Goal: Transaction & Acquisition: Purchase product/service

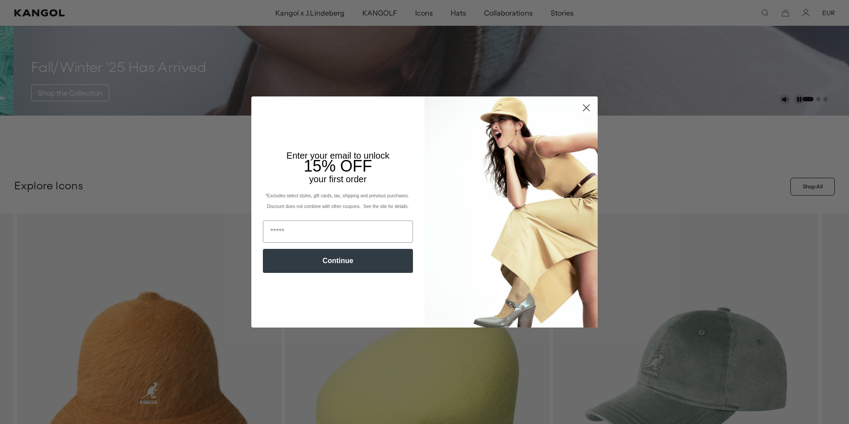
click at [582, 104] on circle "Close dialog" at bounding box center [586, 107] width 15 height 15
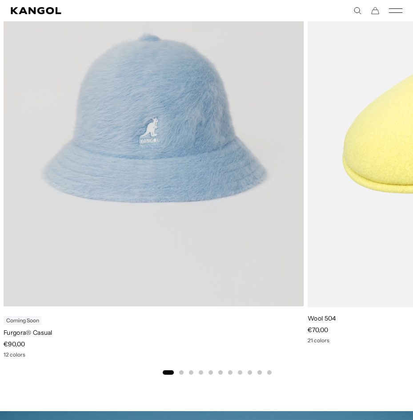
scroll to position [577, 0]
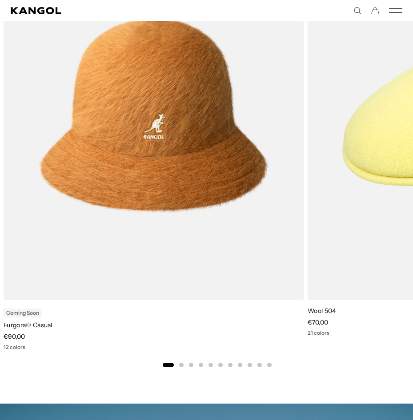
click at [180, 365] on button "Go to slide 2" at bounding box center [181, 365] width 4 height 4
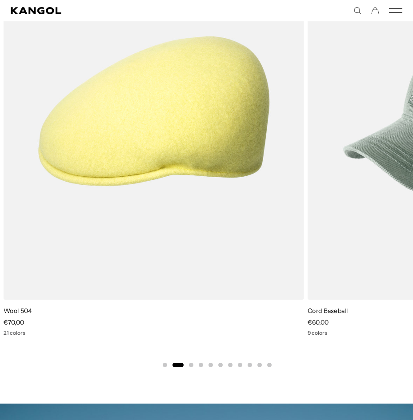
scroll to position [0, 183]
click at [191, 366] on button "Go to slide 3" at bounding box center [191, 365] width 4 height 4
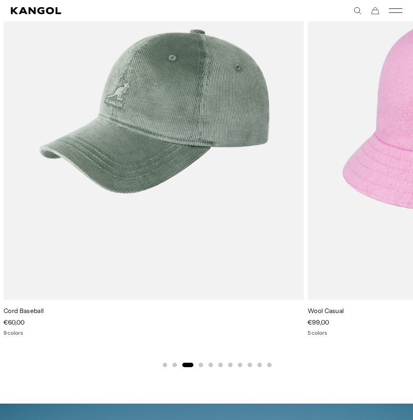
scroll to position [0, 0]
click at [199, 365] on button "Go to slide 4" at bounding box center [201, 365] width 4 height 4
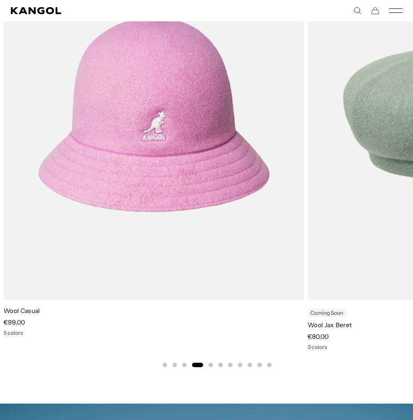
click at [209, 364] on button "Go to slide 5" at bounding box center [210, 365] width 4 height 4
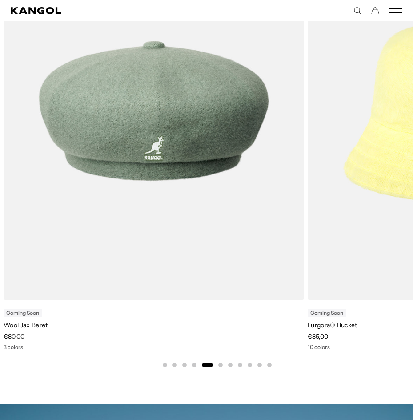
scroll to position [0, 183]
click at [221, 364] on button "Go to slide 6" at bounding box center [220, 365] width 4 height 4
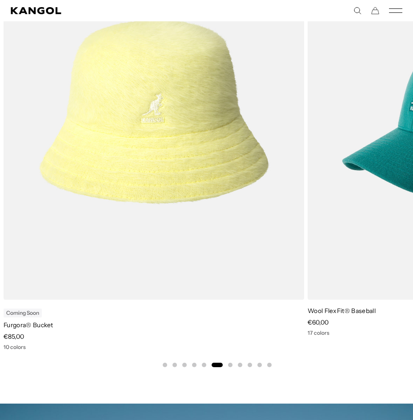
scroll to position [0, 0]
click at [228, 364] on button "Go to slide 7" at bounding box center [230, 365] width 4 height 4
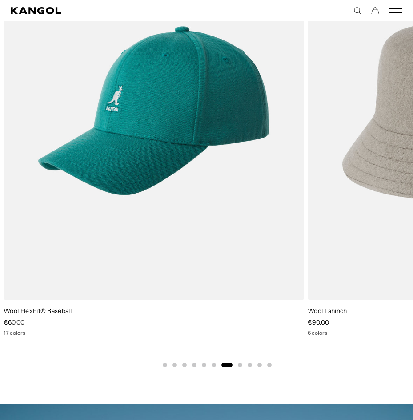
click at [237, 365] on div "Previous Next Coming Soon Furgora® Bucket price €85,00 10 colors Wool FlexFit® …" at bounding box center [217, 145] width 434 height 445
click at [242, 365] on div "Previous Next Coming Soon Furgora® Bucket price €85,00 10 colors Wool FlexFit® …" at bounding box center [217, 145] width 434 height 445
click at [240, 365] on button "Go to slide 8" at bounding box center [240, 365] width 4 height 4
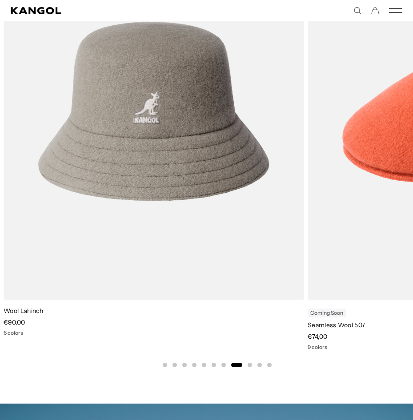
click at [250, 365] on button "Go to slide 9" at bounding box center [249, 365] width 4 height 4
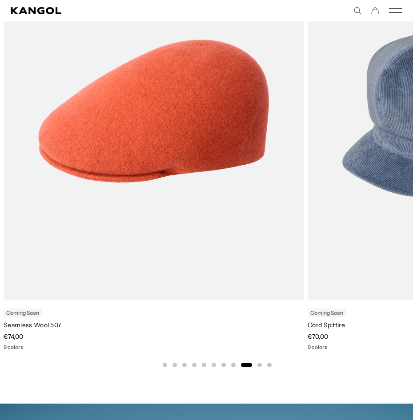
click at [258, 365] on button "Go to slide 10" at bounding box center [259, 365] width 4 height 4
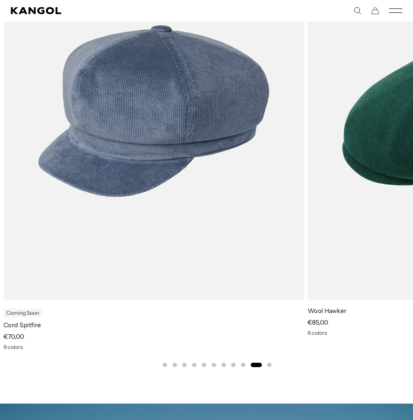
click at [277, 366] on div "Previous Next Coming Soon Furgora® Bucket price €85,00 10 colors Wool FlexFit® …" at bounding box center [217, 145] width 434 height 445
click at [270, 363] on button "Go to slide 11" at bounding box center [269, 365] width 4 height 4
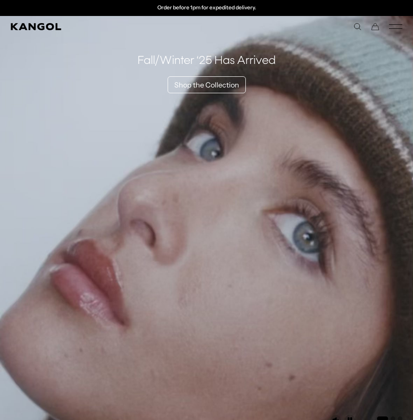
click at [394, 27] on icon "Mobile Menu" at bounding box center [395, 27] width 13 height 8
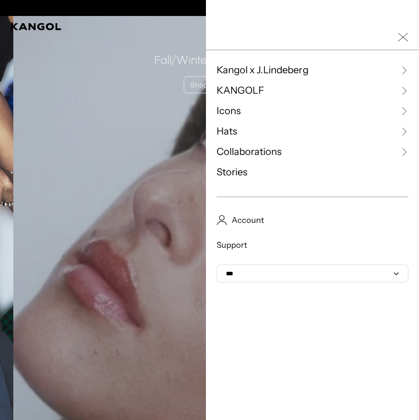
scroll to position [0, 0]
click at [250, 70] on span "Kangol x J.Lindeberg" at bounding box center [263, 70] width 92 height 13
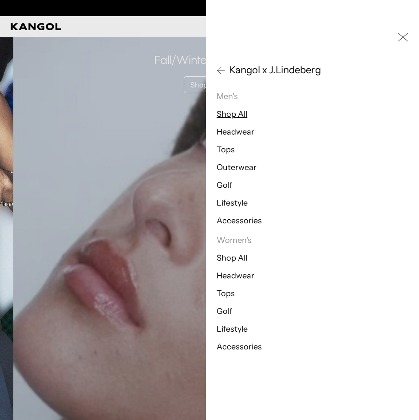
scroll to position [0, 183]
click at [230, 135] on link "Headwear" at bounding box center [236, 132] width 38 height 10
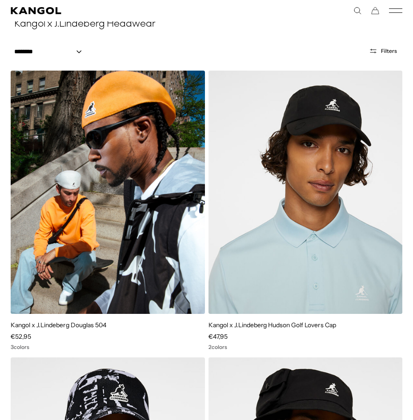
click at [116, 223] on img at bounding box center [108, 192] width 194 height 243
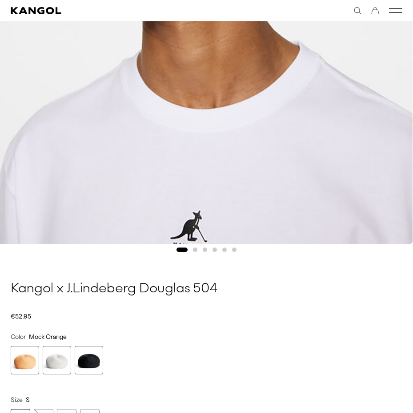
scroll to position [0, 183]
click at [195, 250] on button "Go to slide 2" at bounding box center [195, 250] width 4 height 4
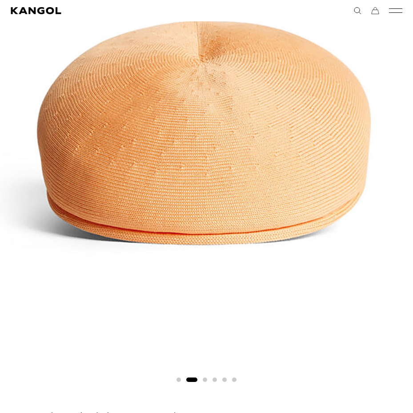
scroll to position [311, 0]
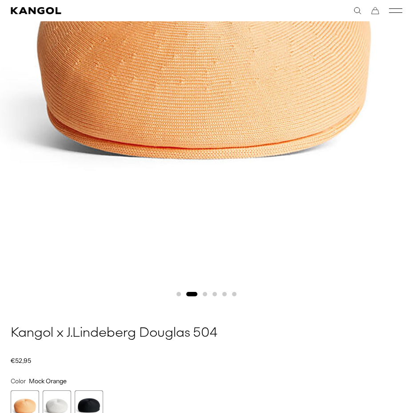
click at [205, 295] on button "Go to slide 3" at bounding box center [204, 294] width 4 height 4
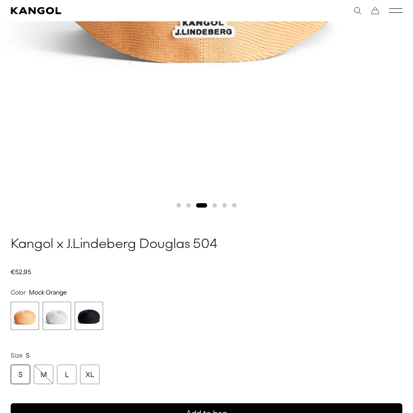
scroll to position [0, 0]
click at [214, 206] on button "Go to slide 4" at bounding box center [214, 205] width 4 height 4
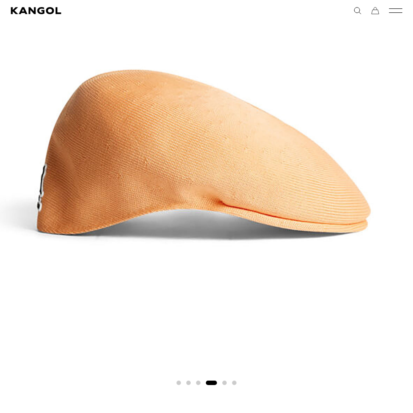
scroll to position [0, 183]
click at [224, 383] on button "Go to slide 5" at bounding box center [224, 383] width 4 height 4
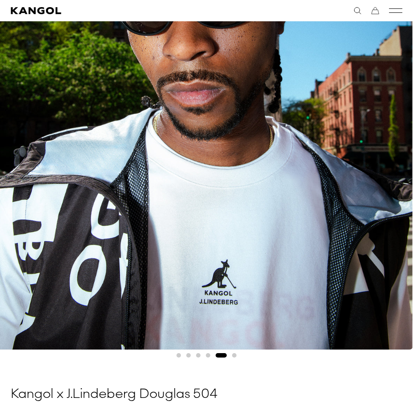
scroll to position [266, 0]
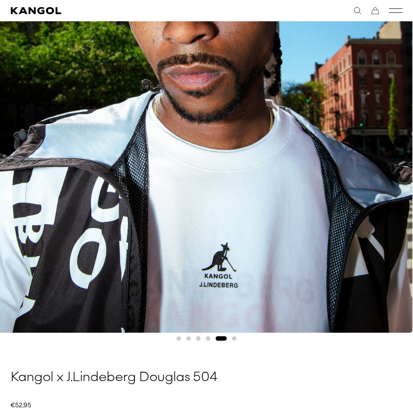
click at [234, 339] on button "Go to slide 6" at bounding box center [234, 339] width 4 height 4
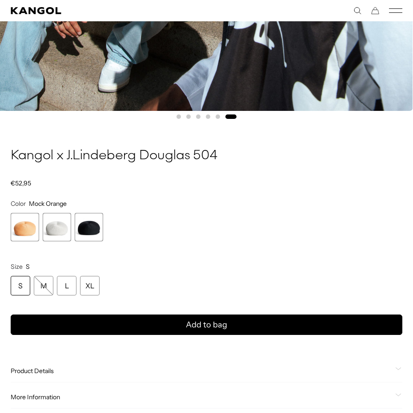
scroll to position [0, 0]
click at [101, 236] on span "3 of 3" at bounding box center [89, 227] width 28 height 28
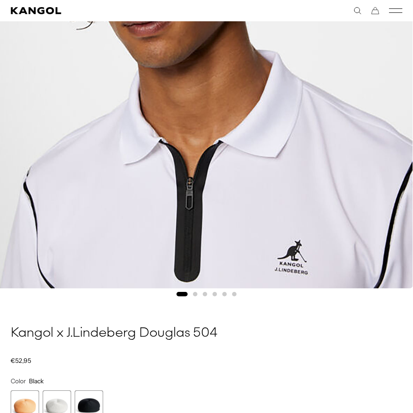
click at [194, 296] on button "Go to slide 2" at bounding box center [195, 294] width 4 height 4
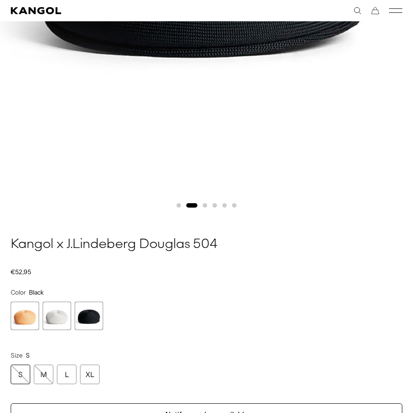
click at [204, 206] on button "Go to slide 3" at bounding box center [204, 205] width 4 height 4
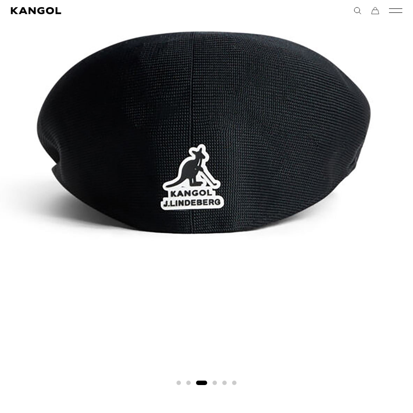
click at [214, 382] on button "Go to slide 4" at bounding box center [214, 383] width 4 height 4
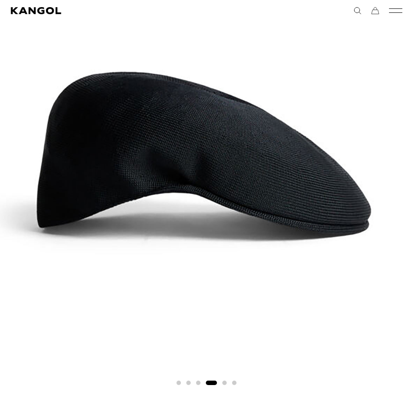
click at [222, 381] on div "Gallery Viewer" at bounding box center [206, 122] width 434 height 534
click at [222, 381] on button "Go to slide 5" at bounding box center [224, 383] width 4 height 4
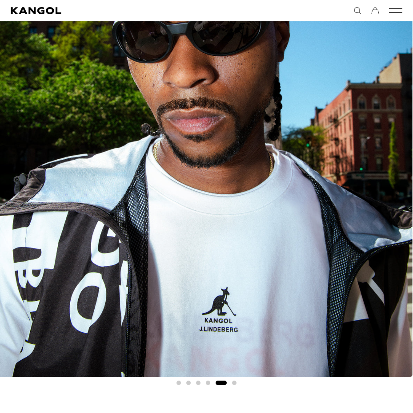
click at [231, 385] on div "Gallery Viewer" at bounding box center [206, 122] width 434 height 534
click at [234, 384] on button "Go to slide 6" at bounding box center [234, 383] width 4 height 4
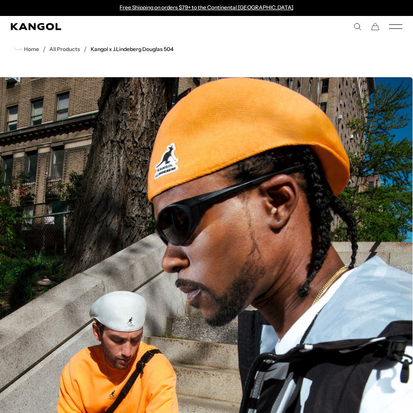
click at [394, 27] on icon "Mobile Menu" at bounding box center [395, 27] width 13 height 8
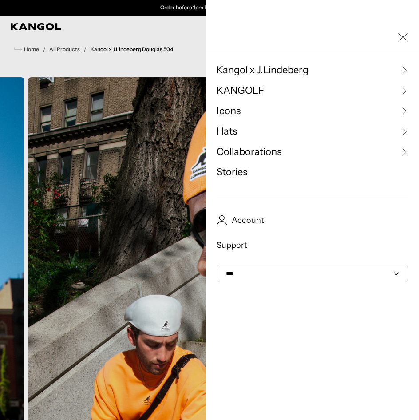
click at [233, 89] on span "KANGOLF" at bounding box center [241, 90] width 48 height 13
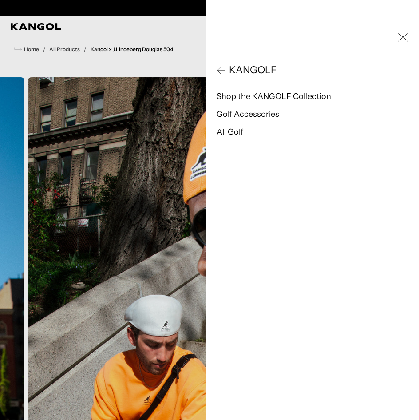
scroll to position [0, 183]
